Goal: Information Seeking & Learning: Learn about a topic

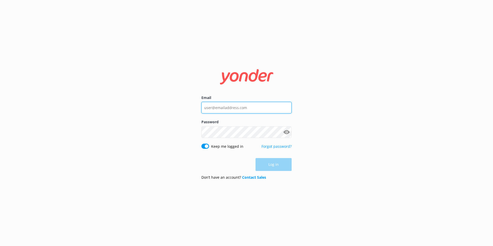
type input "daniel.mckenna@wetaworkshop.co.nz"
click at [274, 164] on div "Log in" at bounding box center [246, 164] width 90 height 13
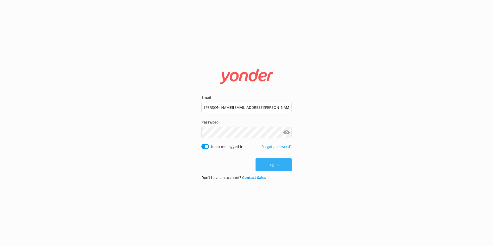
click at [276, 164] on button "Log in" at bounding box center [274, 164] width 36 height 13
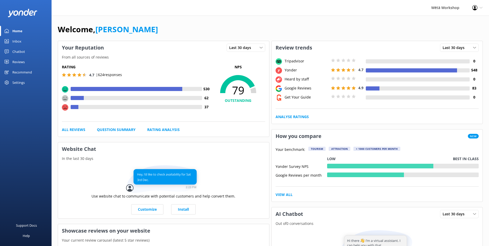
click at [22, 61] on div "Reviews" at bounding box center [18, 62] width 12 height 10
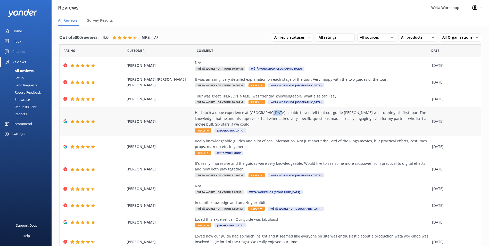
drag, startPoint x: 265, startPoint y: 113, endPoint x: 272, endPoint y: 112, distance: 6.6
click at [272, 112] on div "Had such a dope experience at Weta Cave, couldn’t even tell that our guide Loui…" at bounding box center [312, 118] width 235 height 17
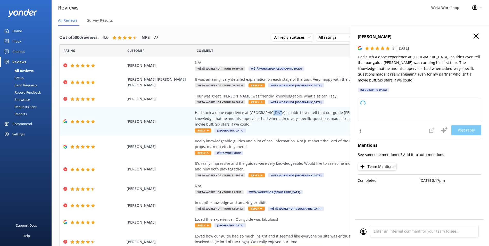
click at [475, 37] on icon "button" at bounding box center [476, 36] width 5 height 5
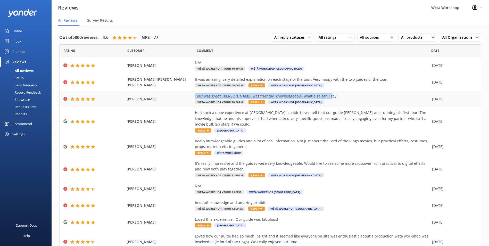
drag, startPoint x: 193, startPoint y: 96, endPoint x: 321, endPoint y: 96, distance: 128.4
click at [321, 96] on div "Tour was great. Liam prime was friendly, knowledgeable, what else can I say." at bounding box center [312, 96] width 235 height 6
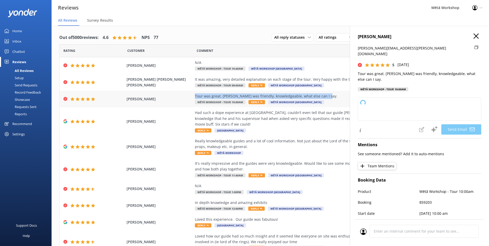
copy div "Tour was great. Liam prime was friendly, knowledgeable, what else can I say."
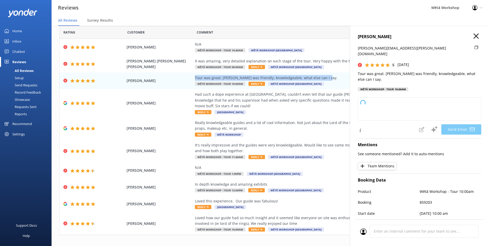
click at [474, 37] on use "button" at bounding box center [476, 36] width 5 height 5
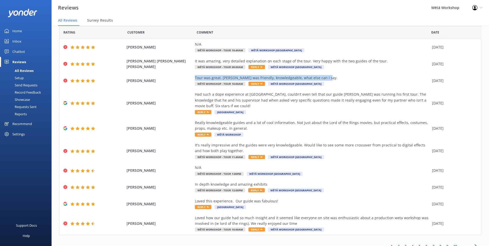
click at [14, 31] on div "Home" at bounding box center [17, 31] width 10 height 10
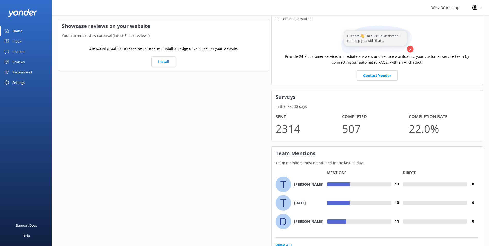
scroll to position [227, 0]
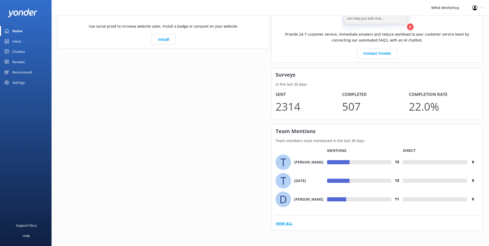
click at [288, 226] on link "View All" at bounding box center [284, 224] width 17 height 6
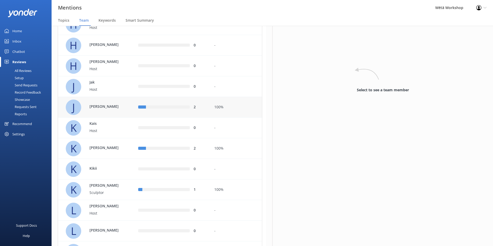
scroll to position [464, 0]
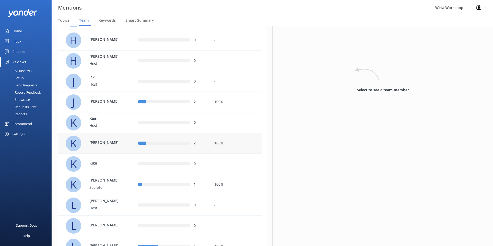
click at [115, 142] on p "[PERSON_NAME]" at bounding box center [106, 143] width 34 height 6
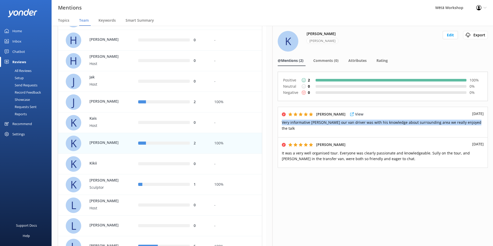
drag, startPoint x: 469, startPoint y: 123, endPoint x: 283, endPoint y: 124, distance: 186.2
click at [283, 124] on p "Very informative [PERSON_NAME] our van driver was with his knowledge about surr…" at bounding box center [383, 126] width 202 height 12
copy span "Very informative [PERSON_NAME] our van driver was with his knowledge about surr…"
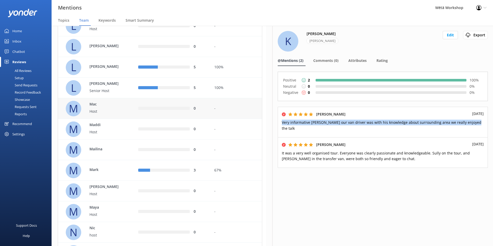
scroll to position [645, 0]
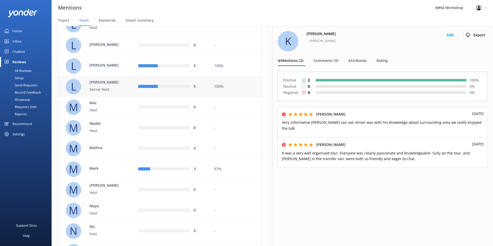
click at [119, 86] on div "[PERSON_NAME] Senior Host" at bounding box center [103, 87] width 39 height 14
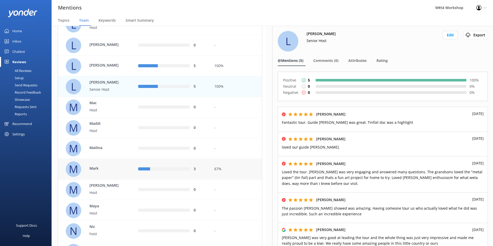
click at [125, 171] on div "M [PERSON_NAME]" at bounding box center [98, 168] width 65 height 15
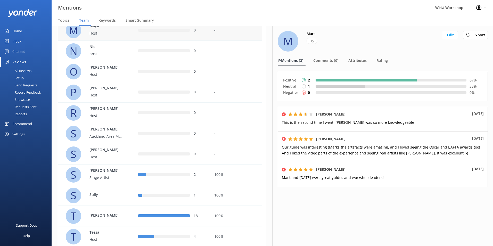
scroll to position [825, 0]
click at [113, 177] on p "Stage Artist" at bounding box center [106, 177] width 34 height 6
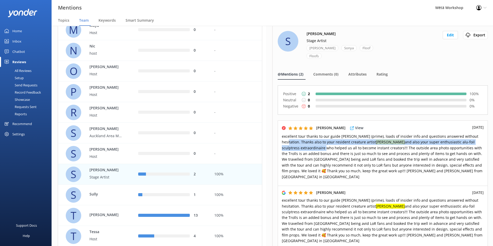
drag, startPoint x: 281, startPoint y: 135, endPoint x: 481, endPoint y: 134, distance: 199.8
click at [481, 134] on div "[PERSON_NAME] View [DATE] excellent tour thanks to our guide [PERSON_NAME] (pri…" at bounding box center [383, 152] width 210 height 65
copy span "Thanks also to your resident creature artist [PERSON_NAME] and also your super …"
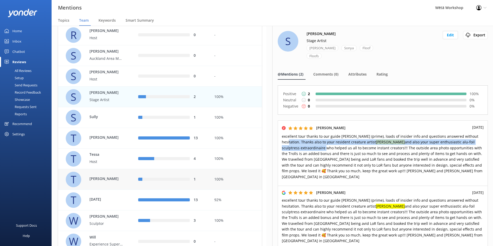
scroll to position [924, 0]
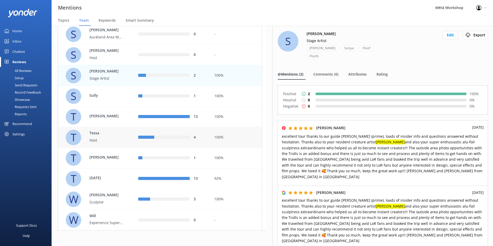
click at [118, 133] on p "Tessa" at bounding box center [106, 133] width 34 height 6
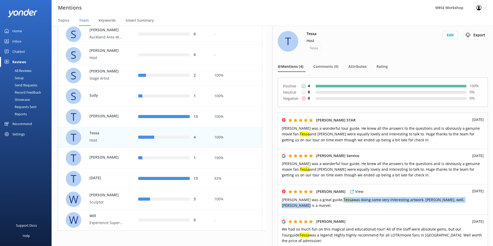
drag, startPoint x: 462, startPoint y: 201, endPoint x: 324, endPoint y: 200, distance: 137.9
click at [324, 200] on p "[PERSON_NAME] was a great guide, [PERSON_NAME] was doing some very interesting …" at bounding box center [383, 203] width 202 height 12
copy span "[PERSON_NAME] was doing some very interesting artwork. [PERSON_NAME], well, [PE…"
